Goal: Task Accomplishment & Management: Use online tool/utility

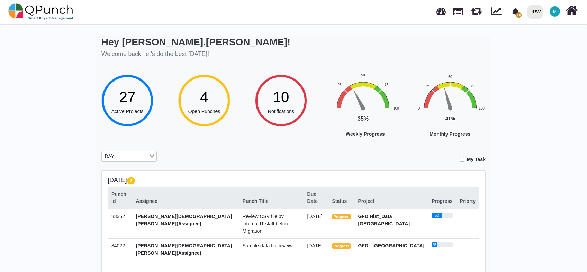
click at [460, 13] on link at bounding box center [458, 11] width 10 height 12
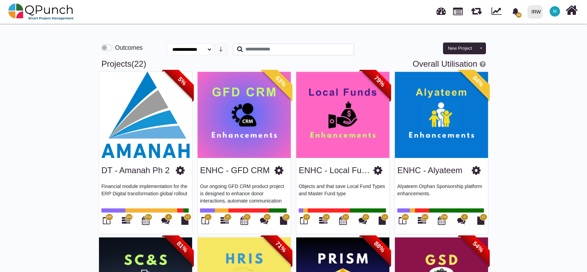
click at [522, 13] on span "10" at bounding box center [516, 12] width 12 height 12
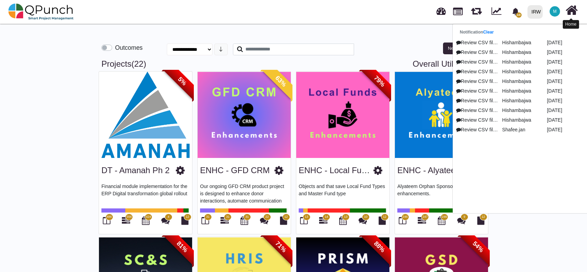
click at [567, 12] on icon at bounding box center [572, 10] width 12 height 13
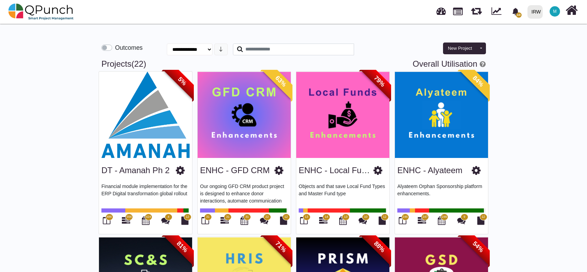
click at [556, 9] on span "M" at bounding box center [554, 11] width 3 height 4
click at [523, 72] on link "Logout" at bounding box center [534, 70] width 60 height 10
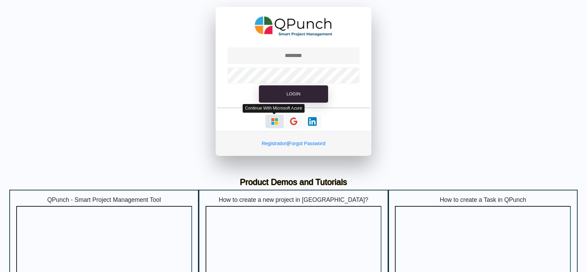
click at [274, 120] on img "button" at bounding box center [274, 121] width 9 height 9
type input "**********"
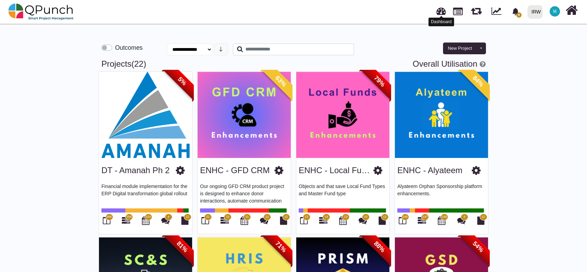
click at [442, 12] on link at bounding box center [441, 10] width 9 height 11
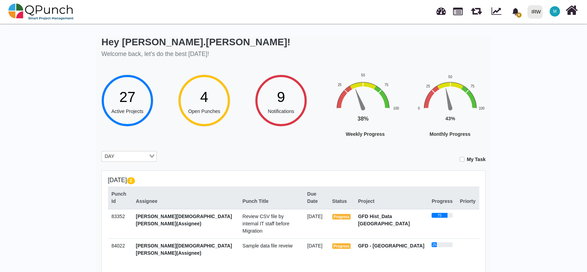
click at [213, 100] on div "4" at bounding box center [204, 97] width 32 height 22
click at [126, 93] on span "27" at bounding box center [127, 97] width 16 height 16
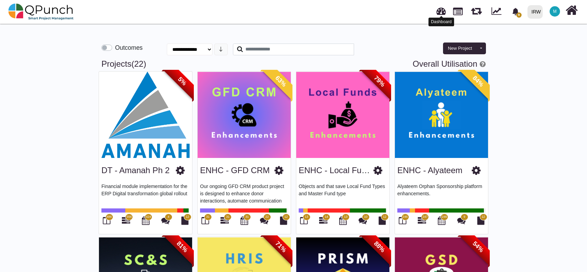
click at [443, 12] on link at bounding box center [441, 10] width 9 height 11
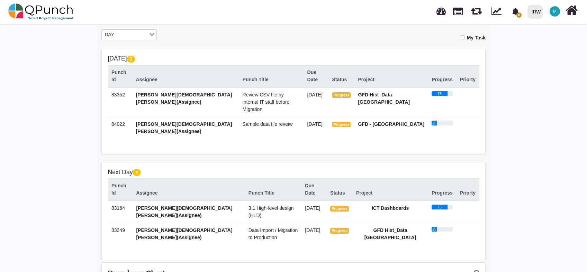
scroll to position [102, 0]
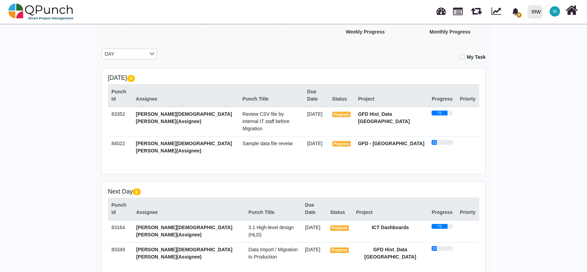
click at [243, 111] on span "Review CSV file by internal IT staff before Migration" at bounding box center [266, 121] width 47 height 20
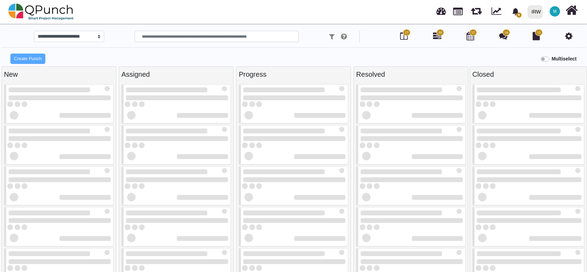
select select
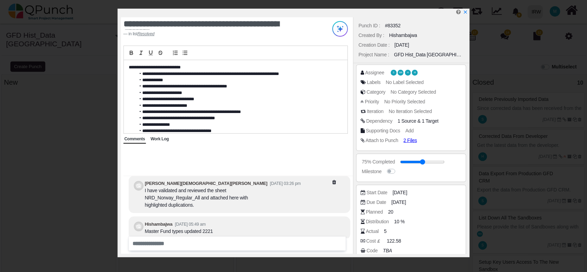
scroll to position [-247, 0]
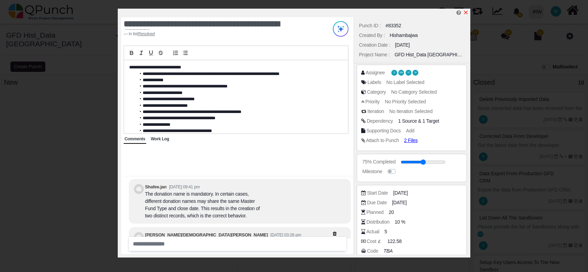
click at [466, 10] on icon "x" at bounding box center [466, 13] width 6 height 6
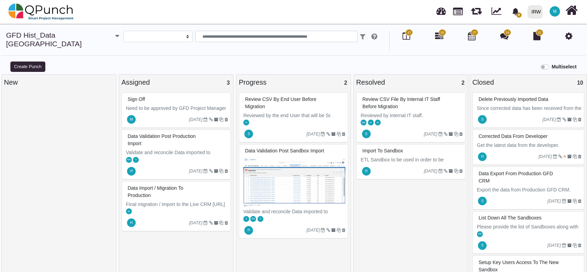
click at [298, 181] on img at bounding box center [294, 182] width 102 height 52
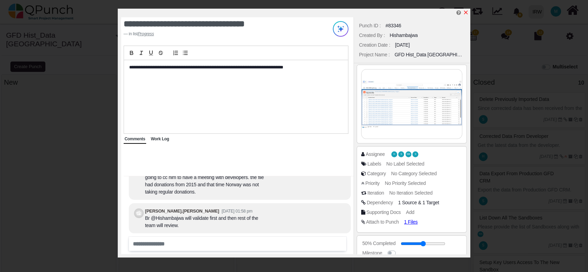
click at [467, 14] on icon "x" at bounding box center [466, 13] width 4 height 4
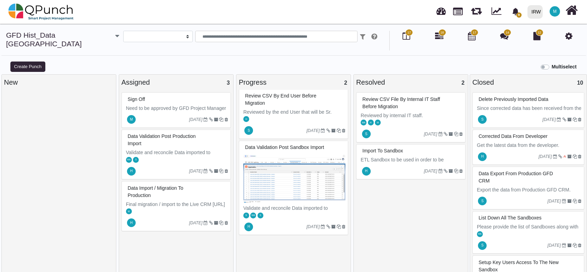
scroll to position [5, 0]
click at [456, 12] on link at bounding box center [458, 11] width 10 height 12
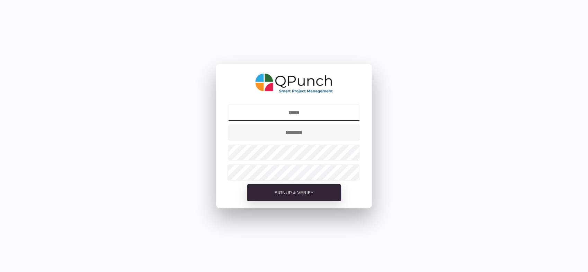
click at [311, 113] on input "text" at bounding box center [294, 113] width 133 height 17
